Goal: Transaction & Acquisition: Book appointment/travel/reservation

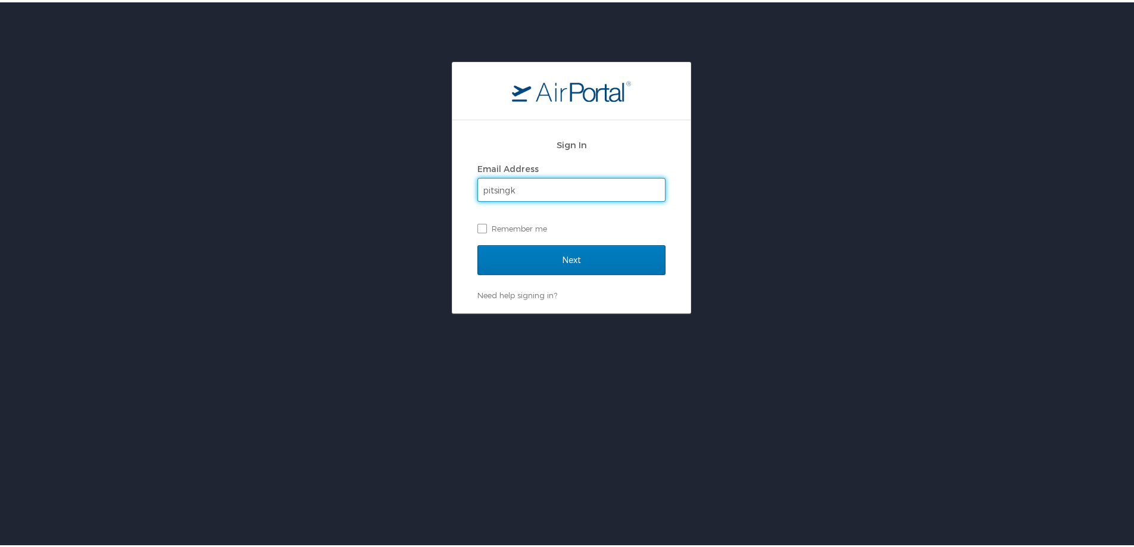
type input "pitsingk"
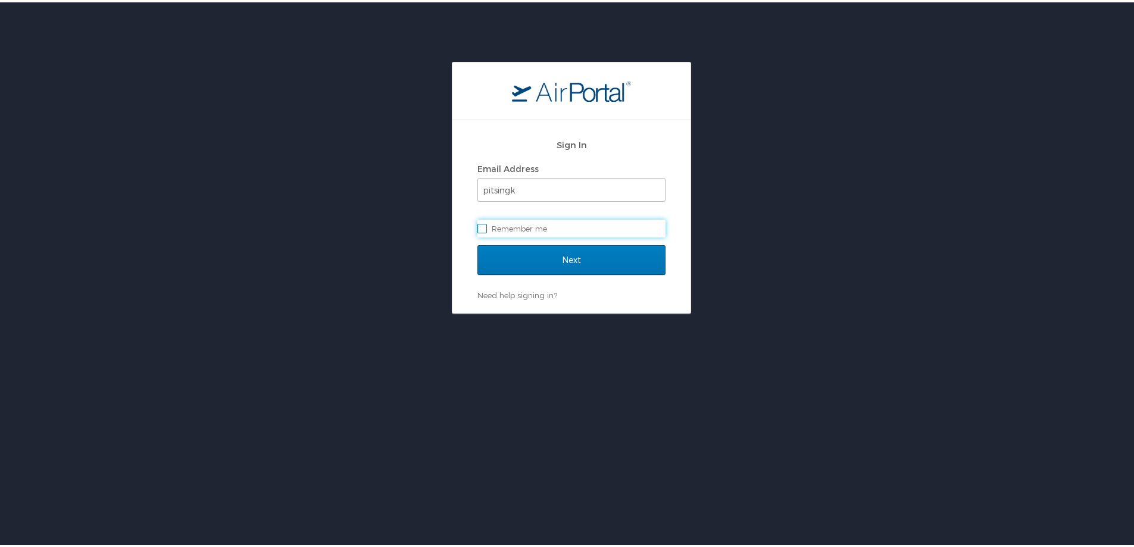
click at [478, 243] on input "Next" at bounding box center [572, 258] width 188 height 30
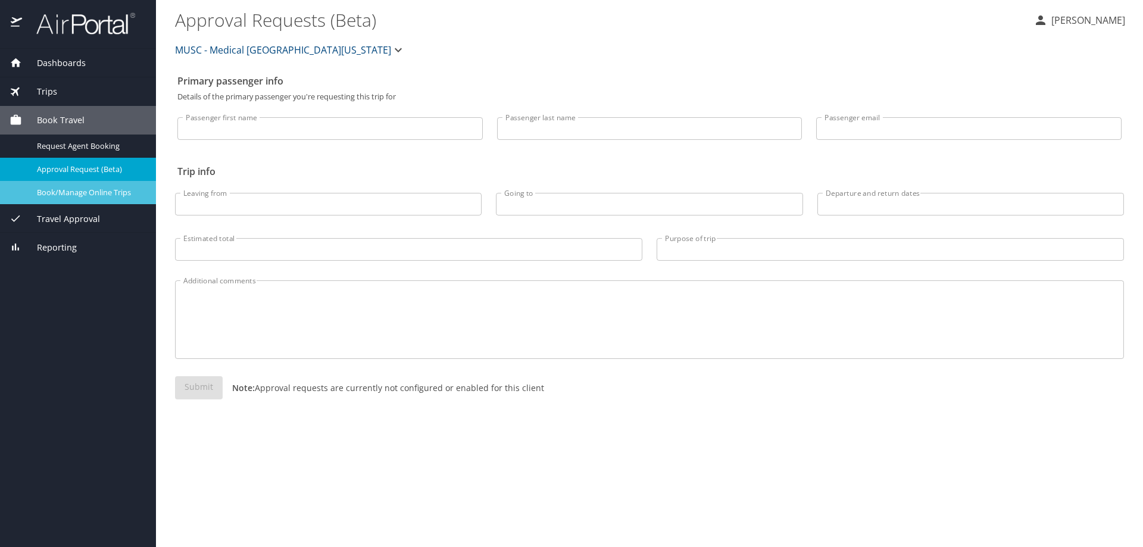
click at [124, 191] on span "Book/Manage Online Trips" at bounding box center [89, 192] width 105 height 11
